Goal: Check status: Check status

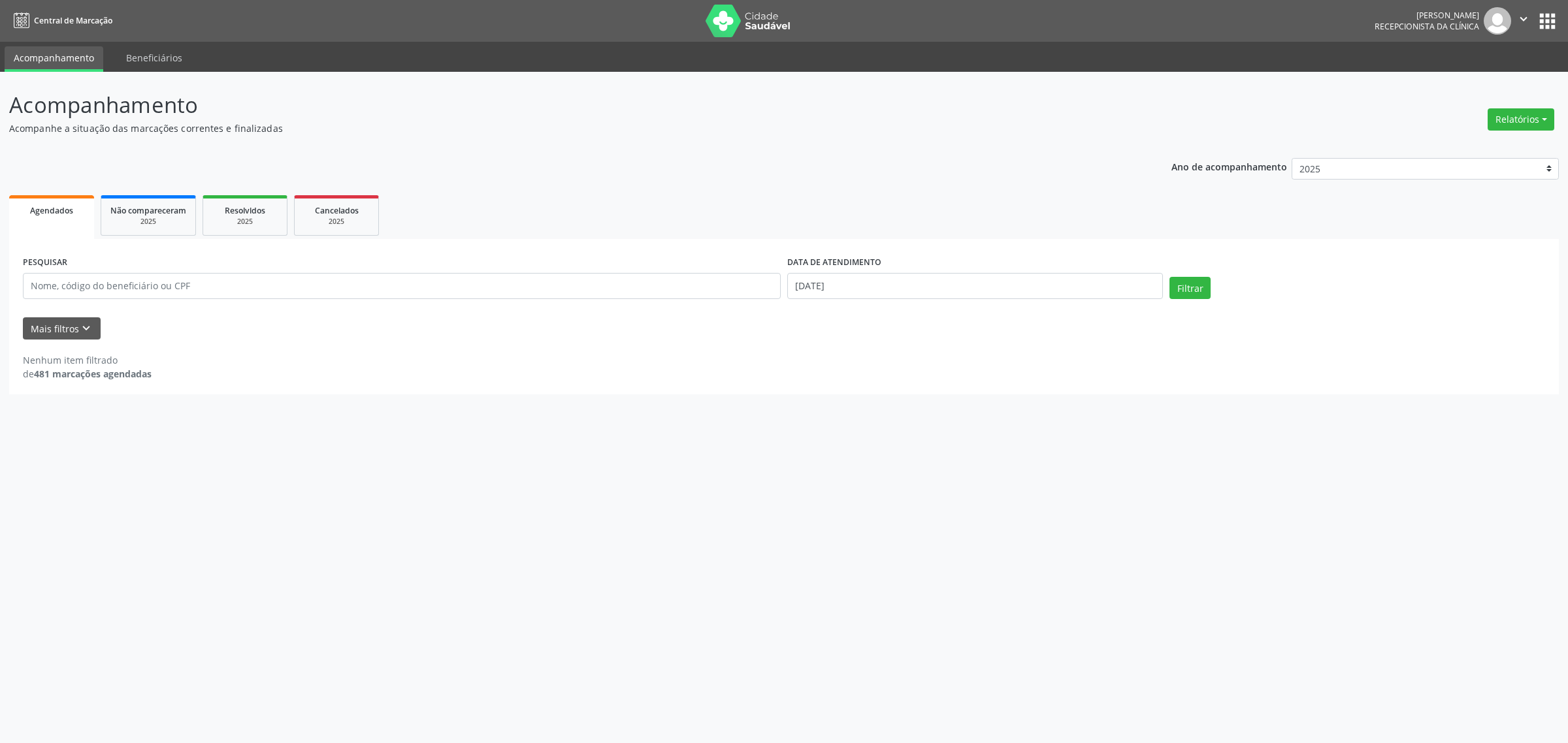
select select "7"
click at [929, 285] on input "[DATE]" at bounding box center [976, 286] width 376 height 26
click at [871, 433] on span "20" at bounding box center [882, 432] width 26 height 26
type input "[DATE]"
click at [871, 433] on span "20" at bounding box center [882, 432] width 26 height 26
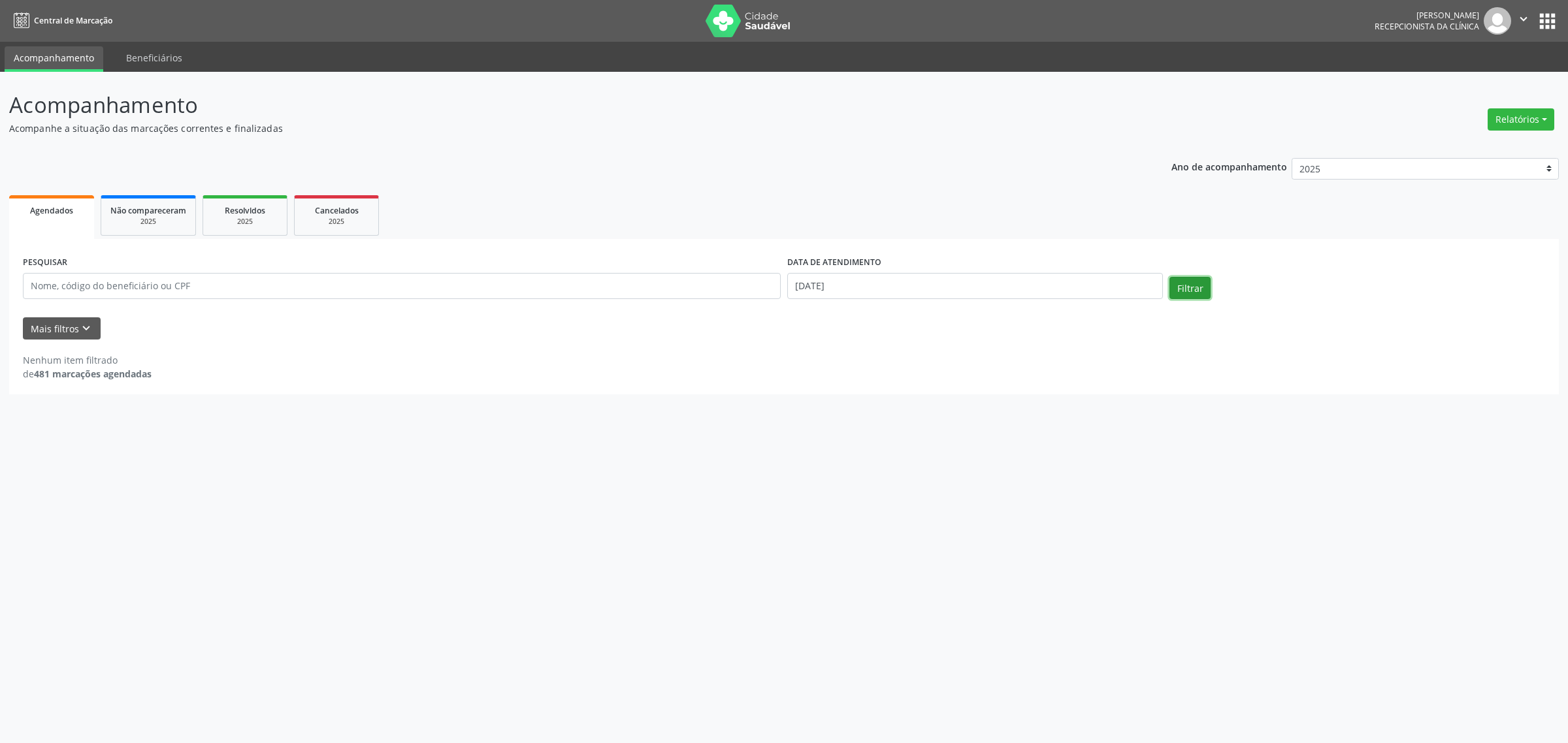
click at [1202, 288] on button "Filtrar" at bounding box center [1190, 288] width 41 height 22
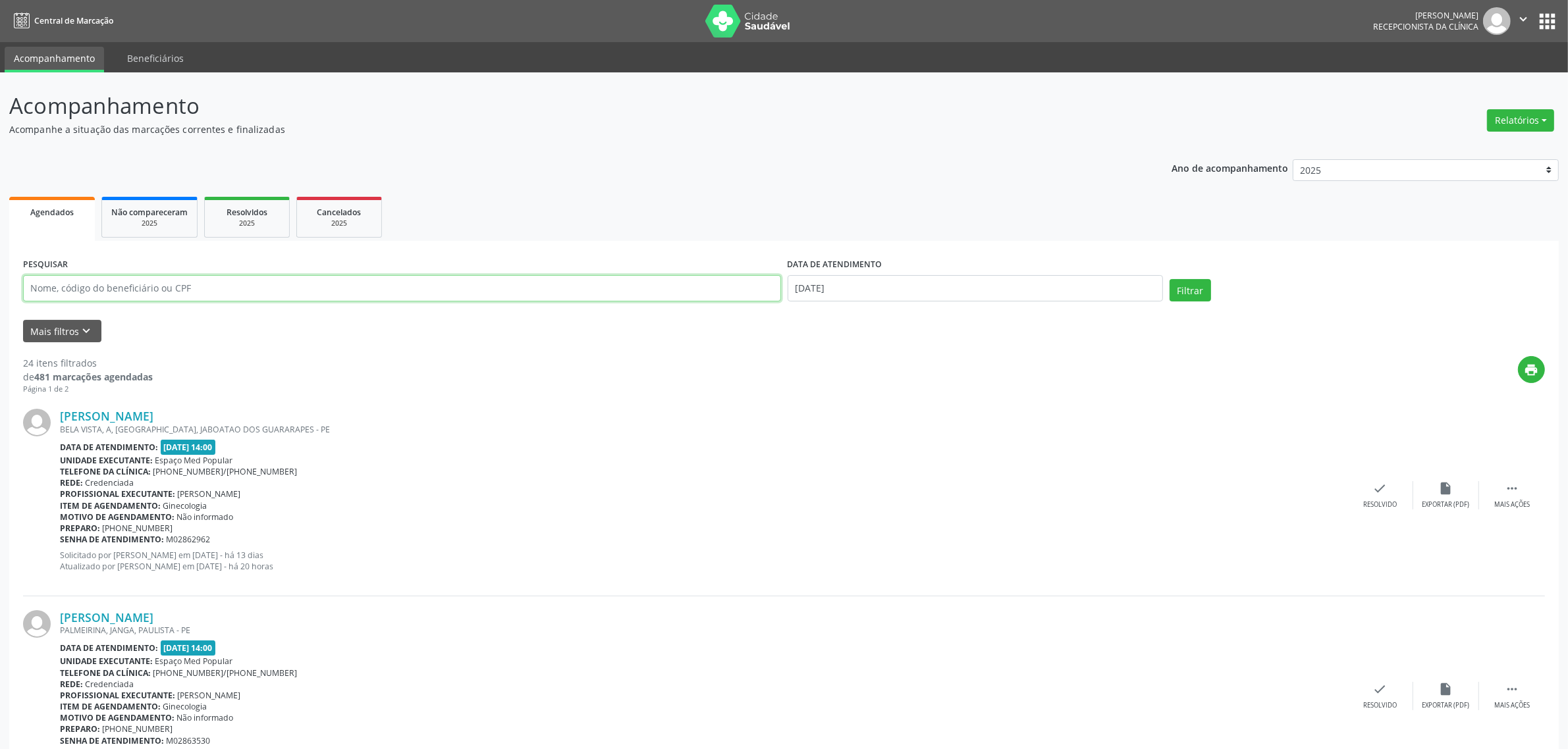
click at [252, 291] on input "text" at bounding box center [402, 288] width 757 height 26
type input "geov"
click at [1170, 279] on button "Filtrar" at bounding box center [1190, 290] width 41 height 22
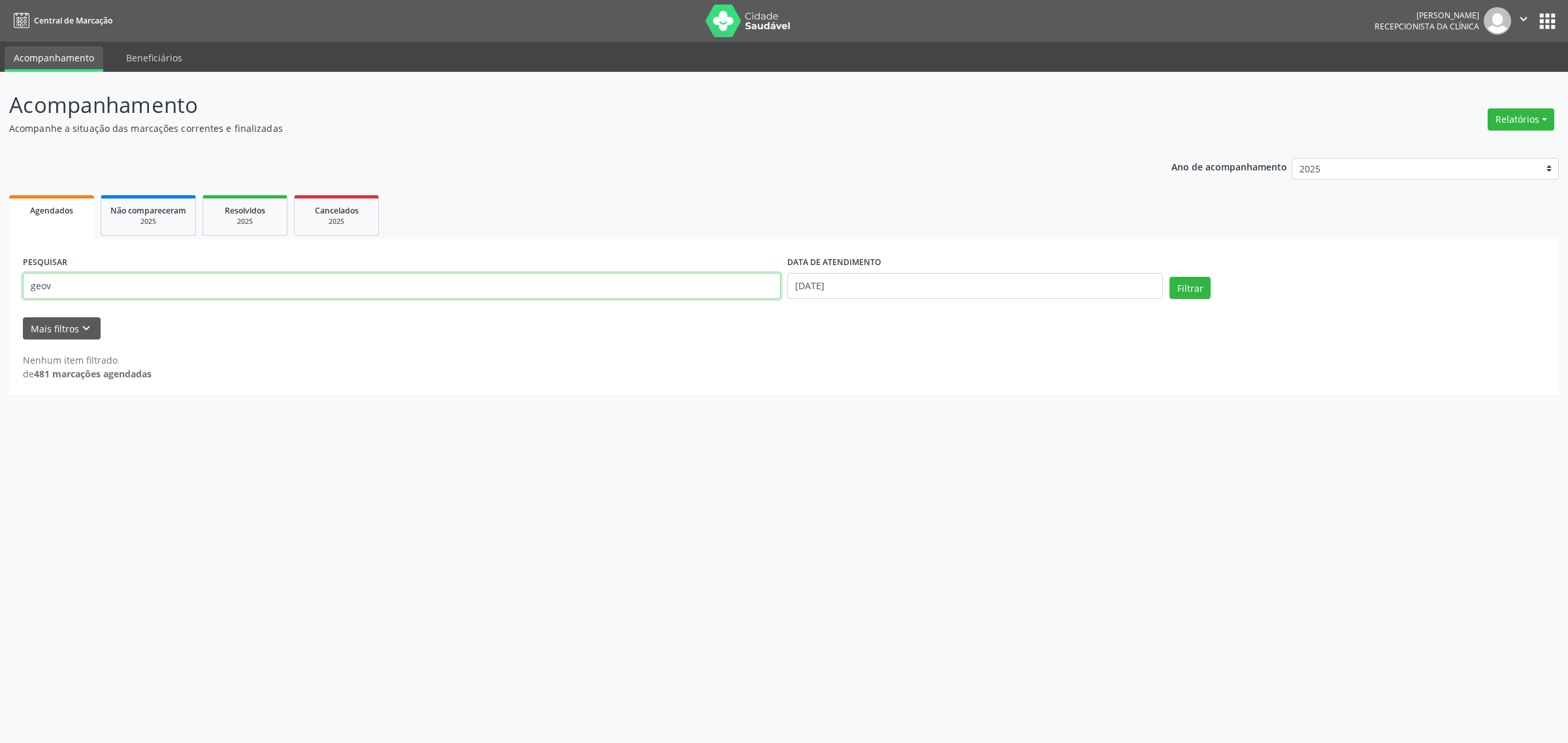
drag, startPoint x: 88, startPoint y: 284, endPoint x: 21, endPoint y: 294, distance: 67.7
click at [23, 294] on input "geov" at bounding box center [402, 286] width 758 height 26
type input "g"
click at [1186, 294] on button "Filtrar" at bounding box center [1190, 288] width 41 height 22
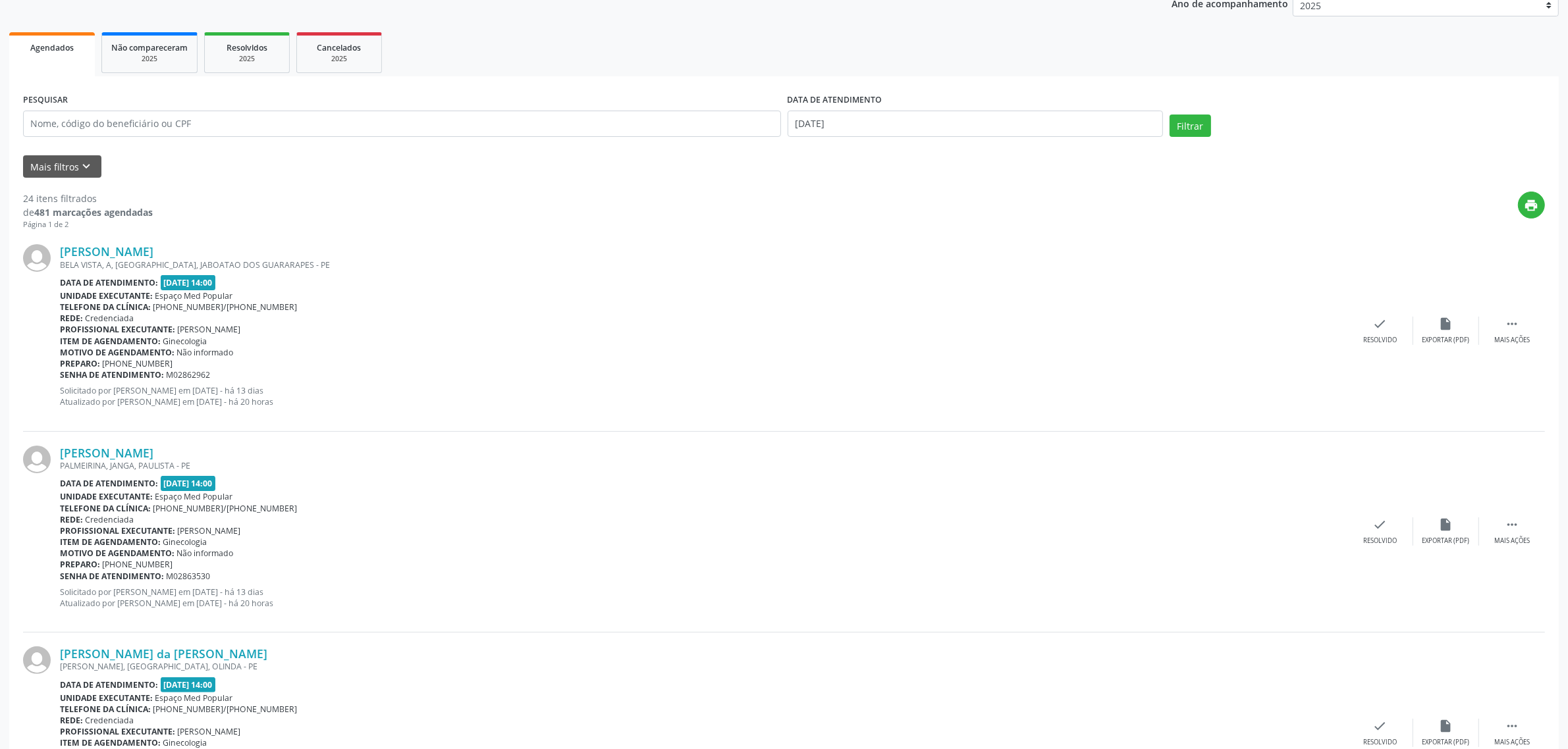
scroll to position [247, 0]
